Goal: Entertainment & Leisure: Consume media (video, audio)

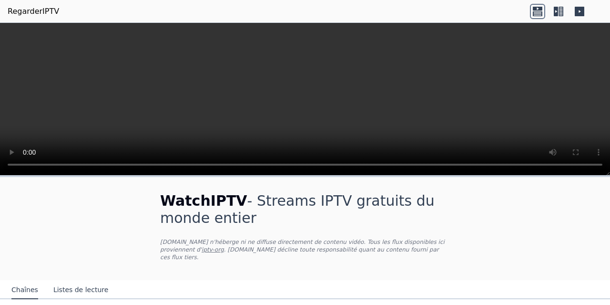
click at [536, 12] on icon at bounding box center [537, 11] width 15 height 15
click at [564, 13] on icon at bounding box center [558, 11] width 15 height 15
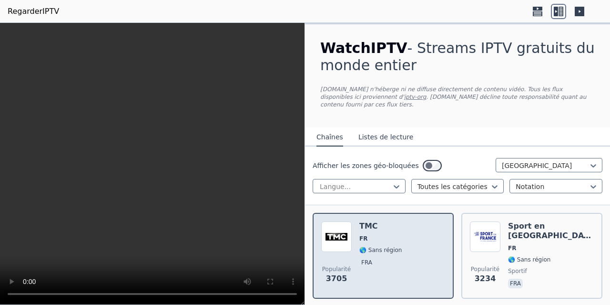
click at [389, 260] on span "fra" at bounding box center [381, 263] width 42 height 11
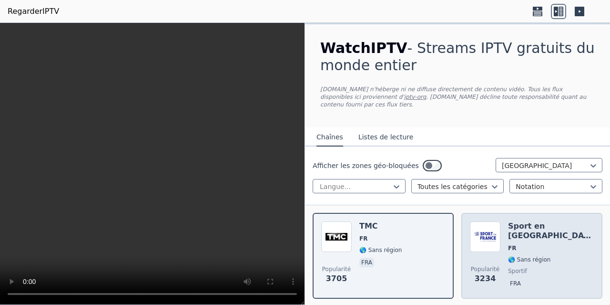
click at [526, 227] on div "Sport en [GEOGRAPHIC_DATA] FR 🌎 Sans région sportif fra" at bounding box center [551, 255] width 86 height 69
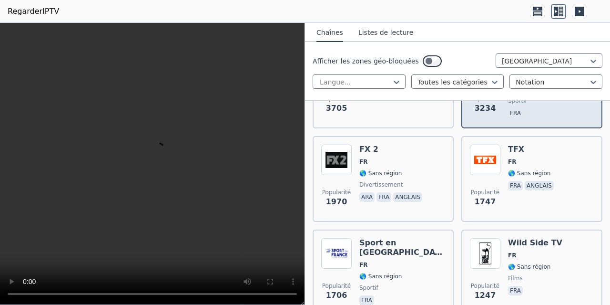
scroll to position [191, 0]
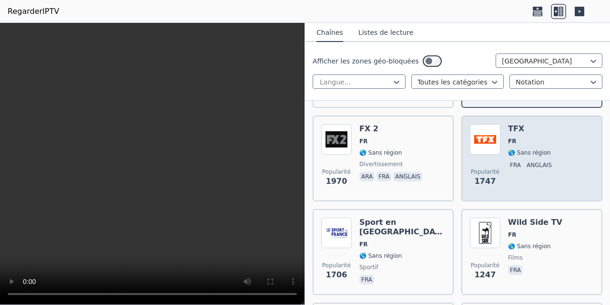
click at [526, 137] on span "FR" at bounding box center [532, 141] width 48 height 8
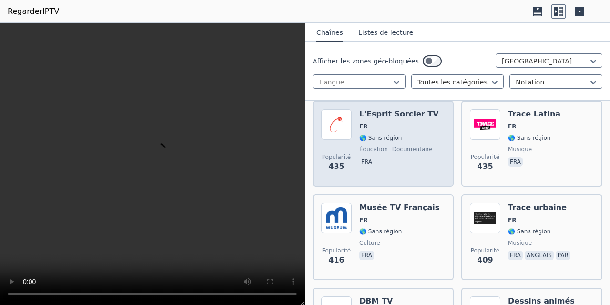
scroll to position [763, 0]
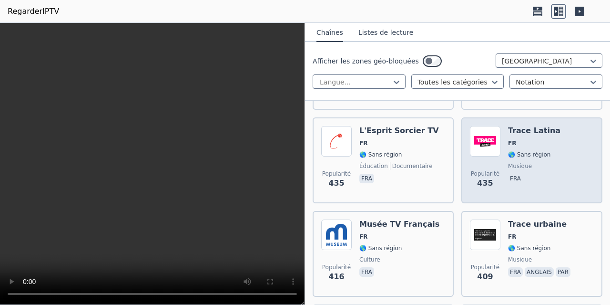
click at [518, 151] on font "🌎 Sans région" at bounding box center [529, 154] width 42 height 7
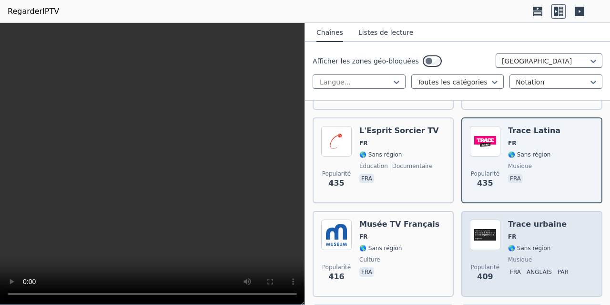
click at [535, 233] on span "FR" at bounding box center [540, 237] width 64 height 8
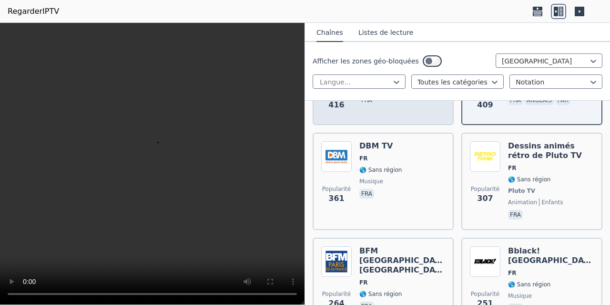
scroll to position [954, 0]
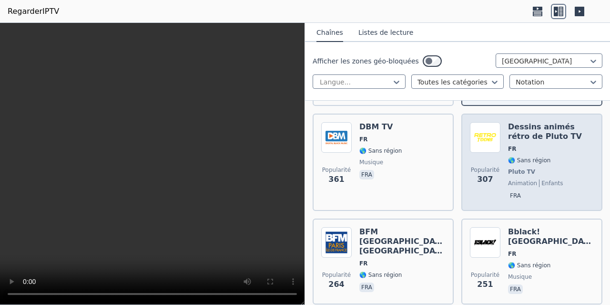
click at [555, 156] on span "🌎 Sans région" at bounding box center [551, 160] width 86 height 8
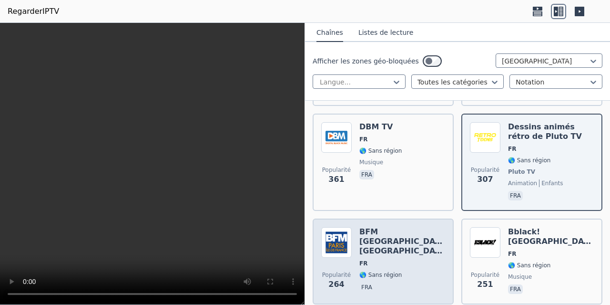
click at [388, 241] on div "BFM [GEOGRAPHIC_DATA] [GEOGRAPHIC_DATA] FR 🌎 Sans région fra" at bounding box center [403, 261] width 86 height 69
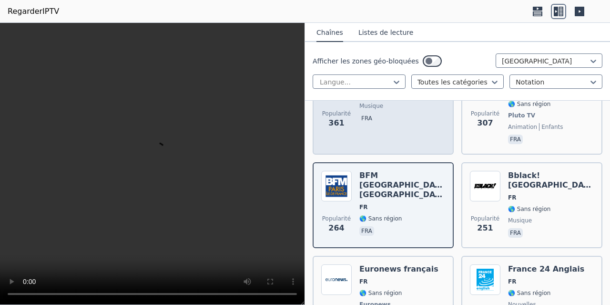
scroll to position [1240, 0]
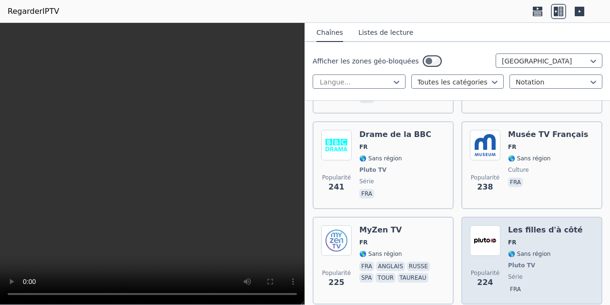
click at [543, 225] on font "Les filles d'à côté" at bounding box center [545, 229] width 75 height 9
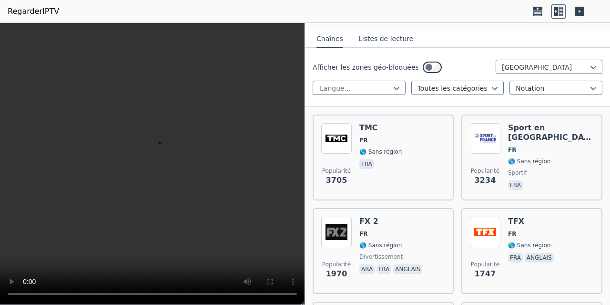
scroll to position [48, 0]
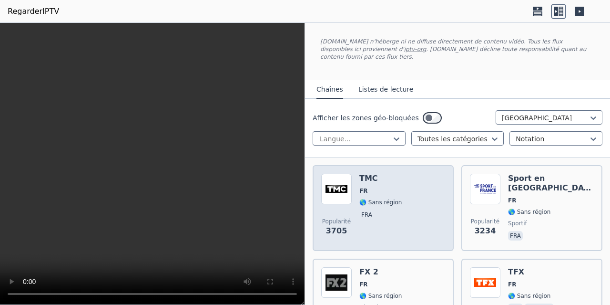
click at [369, 178] on div "TMC FR 🌎 Sans région fra" at bounding box center [381, 208] width 42 height 69
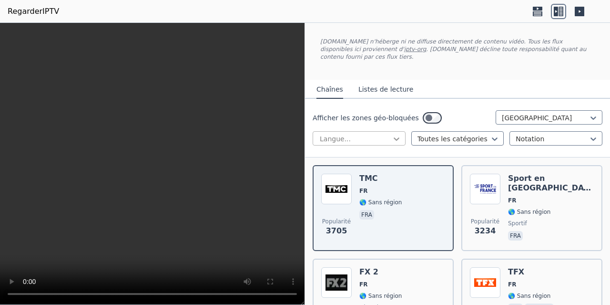
click at [394, 137] on icon at bounding box center [397, 138] width 6 height 3
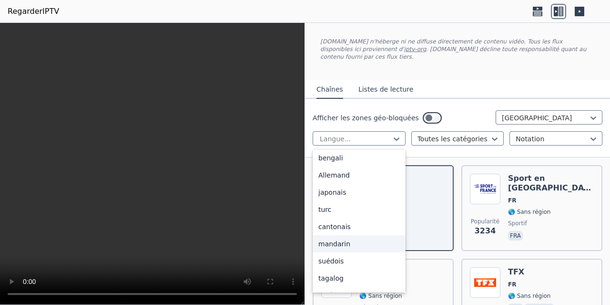
scroll to position [0, 0]
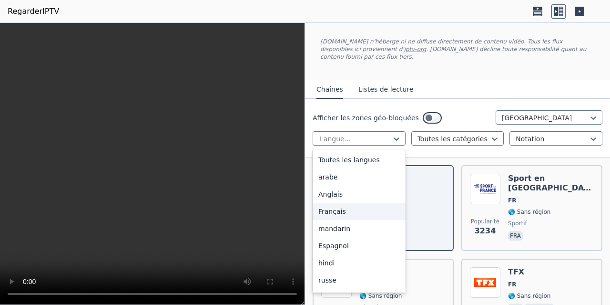
click at [340, 207] on font "Français" at bounding box center [333, 211] width 28 height 8
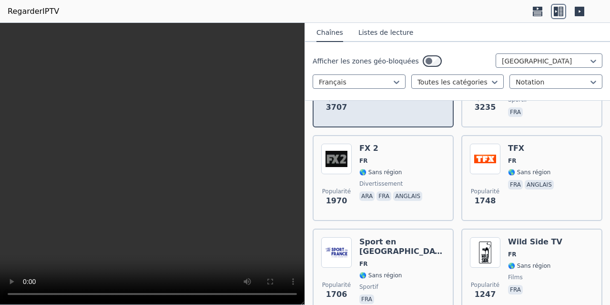
scroll to position [191, 0]
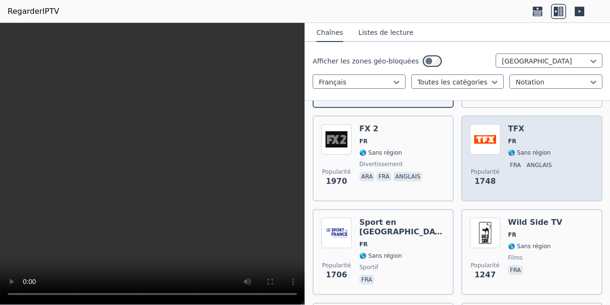
click at [519, 137] on span "FR" at bounding box center [532, 141] width 48 height 8
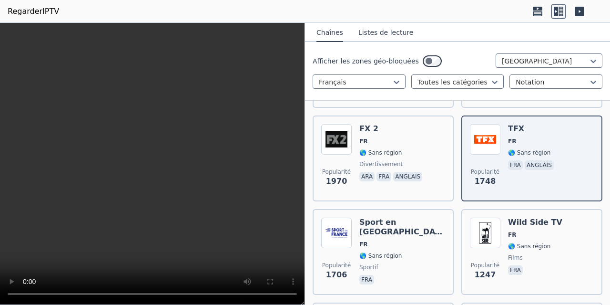
click at [287, 5] on header "RegarderIPTV" at bounding box center [305, 11] width 610 height 23
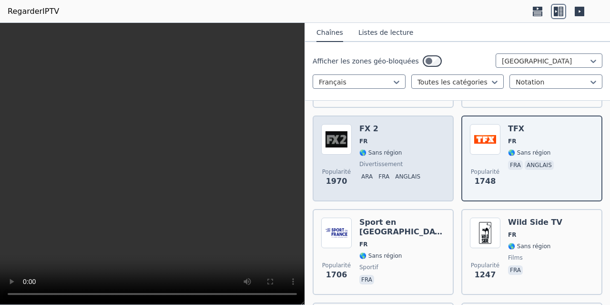
click at [379, 137] on span "FR" at bounding box center [392, 141] width 65 height 8
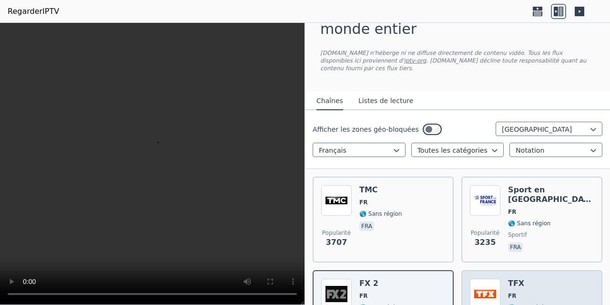
scroll to position [0, 0]
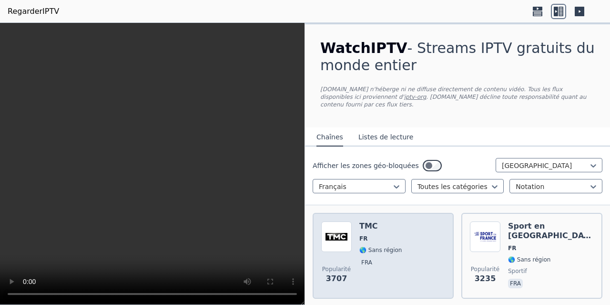
click at [427, 229] on div "Popularité 3707 TMC FR 🌎 Sans région fra" at bounding box center [383, 255] width 124 height 69
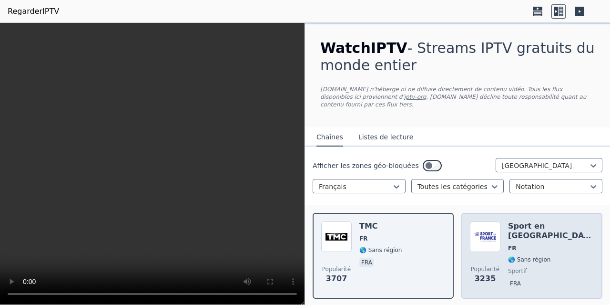
click at [532, 244] on span "FR" at bounding box center [551, 248] width 86 height 8
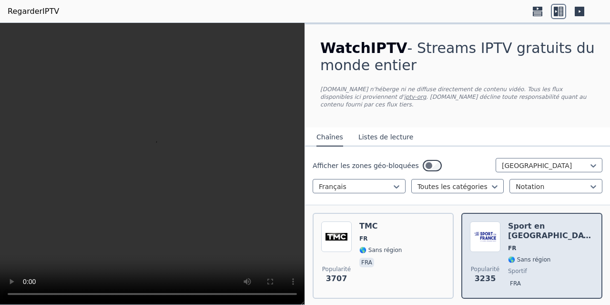
scroll to position [143, 0]
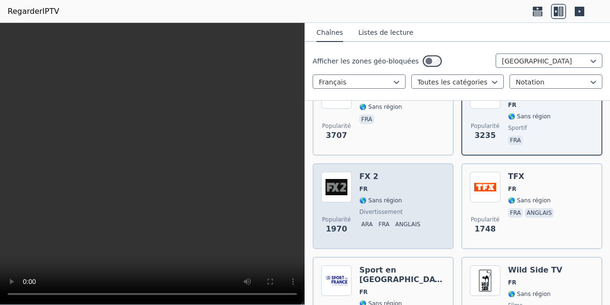
click at [412, 196] on span "🌎 Sans région" at bounding box center [392, 200] width 65 height 8
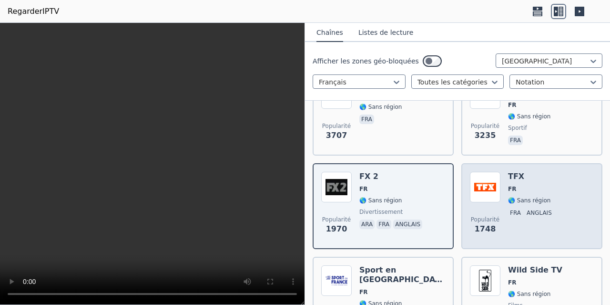
click at [525, 172] on h6 "TFX" at bounding box center [532, 177] width 48 height 10
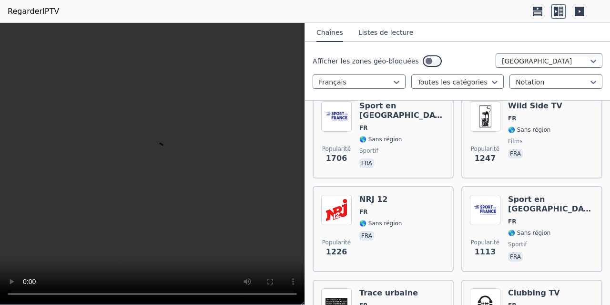
scroll to position [334, 0]
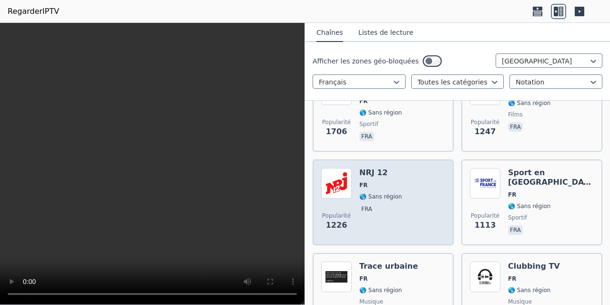
click at [399, 178] on div "Popularité 1226 NRJ 12 FR 🌎 Sans région fra" at bounding box center [383, 202] width 124 height 69
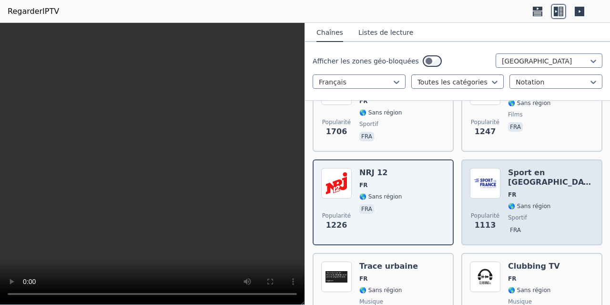
click at [553, 168] on font "Sport en [GEOGRAPHIC_DATA]" at bounding box center [552, 177] width 89 height 19
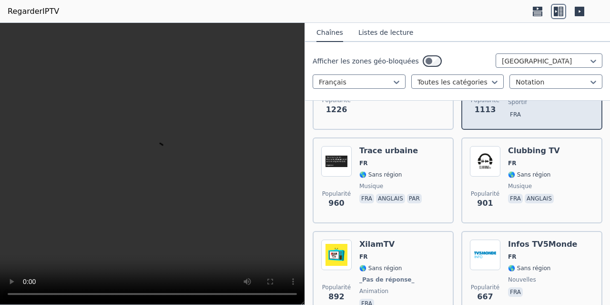
scroll to position [477, 0]
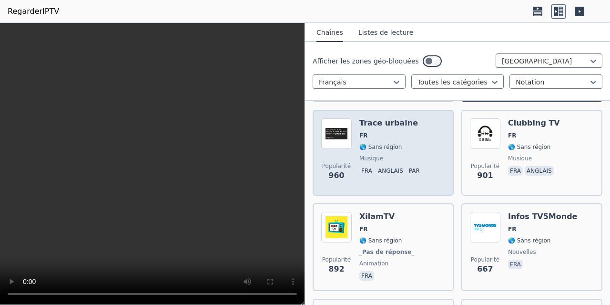
click at [405, 132] on span "FR" at bounding box center [392, 136] width 64 height 8
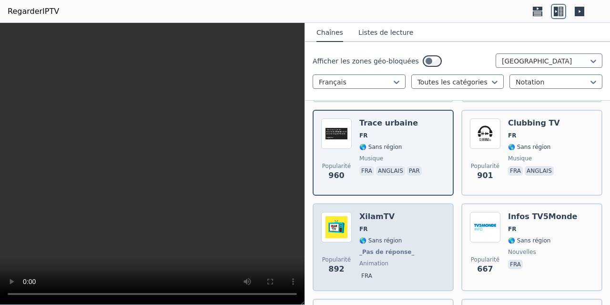
click at [402, 225] on span "FR" at bounding box center [388, 229] width 57 height 8
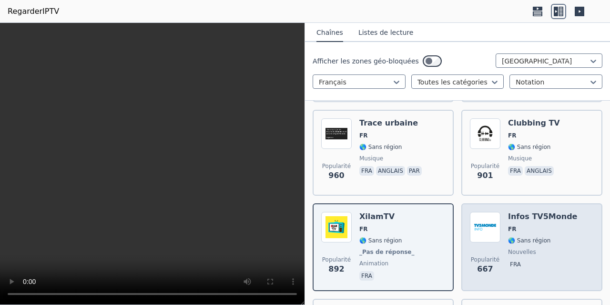
click at [525, 225] on div "Infos TV5Monde FR 🌎 Sans région nouvelles fra" at bounding box center [542, 247] width 69 height 71
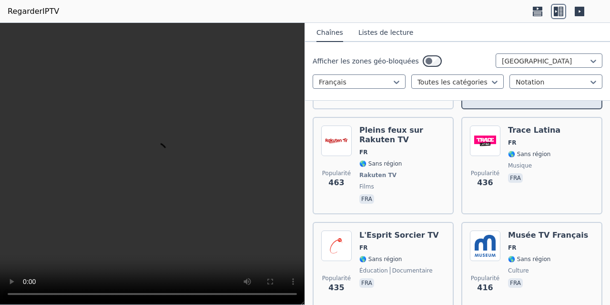
scroll to position [668, 0]
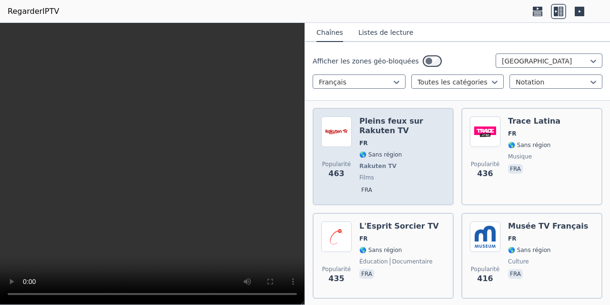
click at [417, 139] on span "FR" at bounding box center [403, 143] width 86 height 8
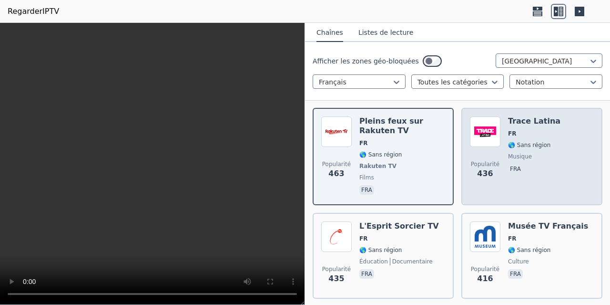
click at [547, 130] on div "Popularité 436 Trace Latina FR 🌎 Sans région musique fra" at bounding box center [532, 156] width 124 height 80
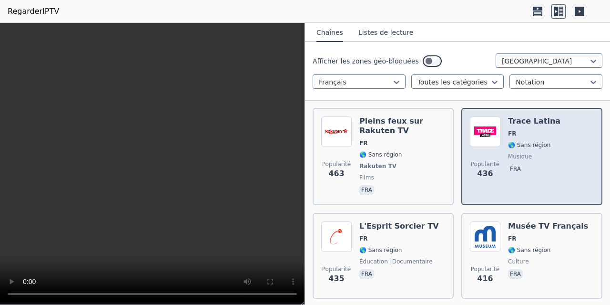
click at [547, 130] on div "Popularité 436 Trace Latina FR 🌎 Sans région musique fra" at bounding box center [532, 156] width 124 height 80
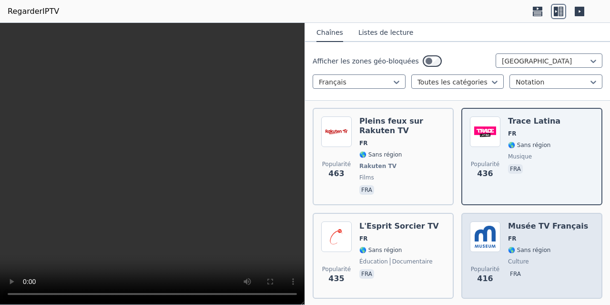
click at [537, 221] on font "Musée TV Français" at bounding box center [548, 225] width 80 height 9
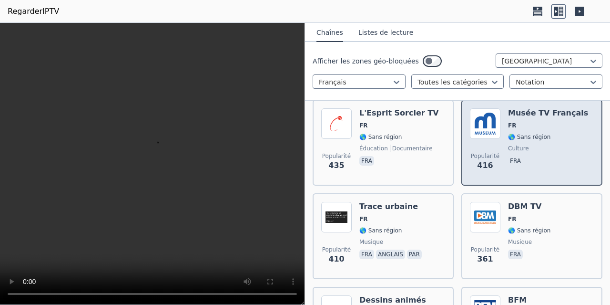
scroll to position [811, 0]
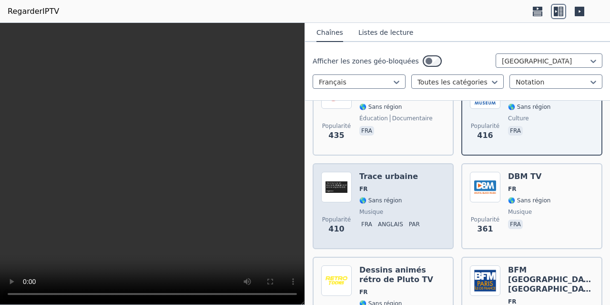
click at [415, 185] on span "FR" at bounding box center [392, 189] width 64 height 8
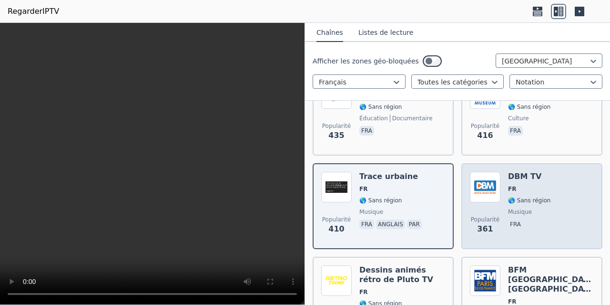
click at [558, 186] on div "Popularité 361 DBM TV FR 🌎 Sans région musique fra" at bounding box center [532, 206] width 124 height 69
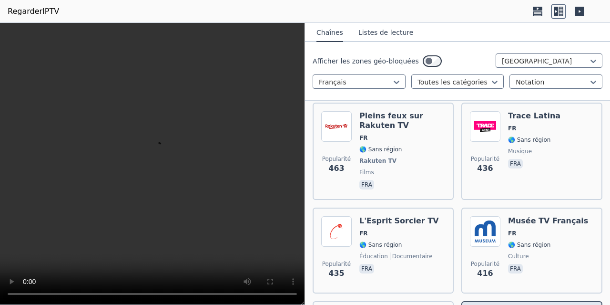
scroll to position [620, 0]
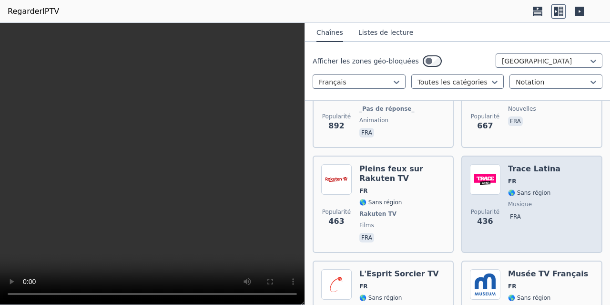
click at [525, 166] on div "Trace Latina FR 🌎 Sans région musique fra" at bounding box center [534, 204] width 52 height 80
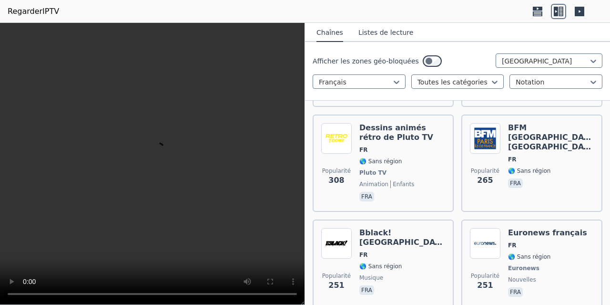
scroll to position [954, 0]
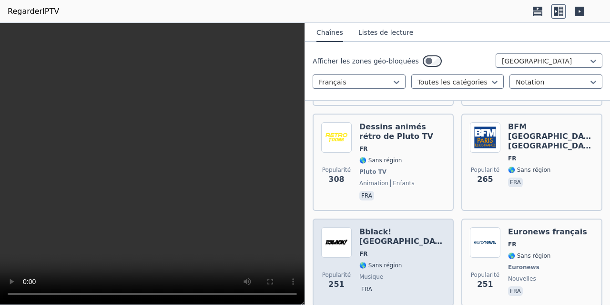
click at [407, 261] on span "🌎 Sans région" at bounding box center [403, 265] width 86 height 8
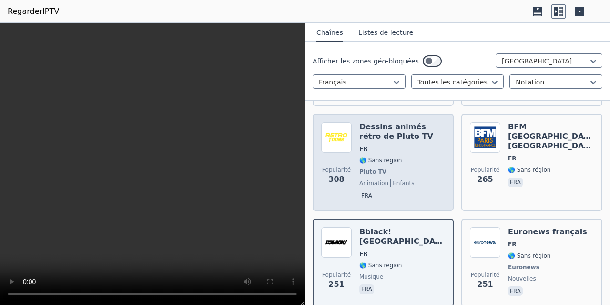
click at [413, 134] on div "Dessins animés rétro de Pluto TV FR 🌎 Sans région Pluto TV animation enfants fra" at bounding box center [403, 162] width 86 height 80
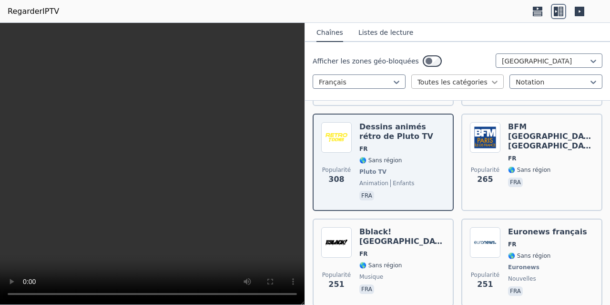
click at [490, 83] on icon at bounding box center [495, 82] width 10 height 10
click at [381, 29] on font "Listes de lecture" at bounding box center [386, 33] width 55 height 8
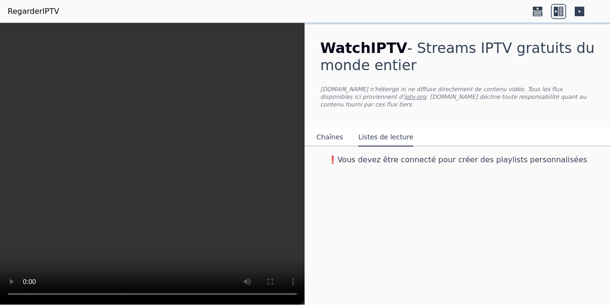
click at [328, 133] on font "Chaînes" at bounding box center [330, 137] width 27 height 8
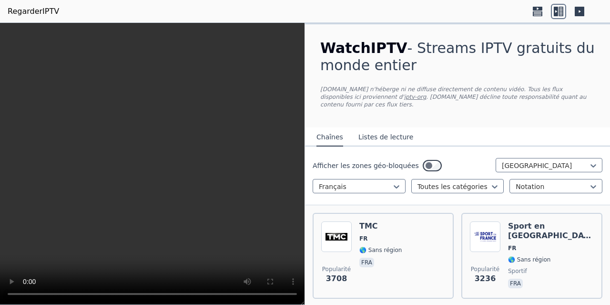
click at [404, 97] on font "iptv-org" at bounding box center [415, 96] width 22 height 7
